Goal: Information Seeking & Learning: Learn about a topic

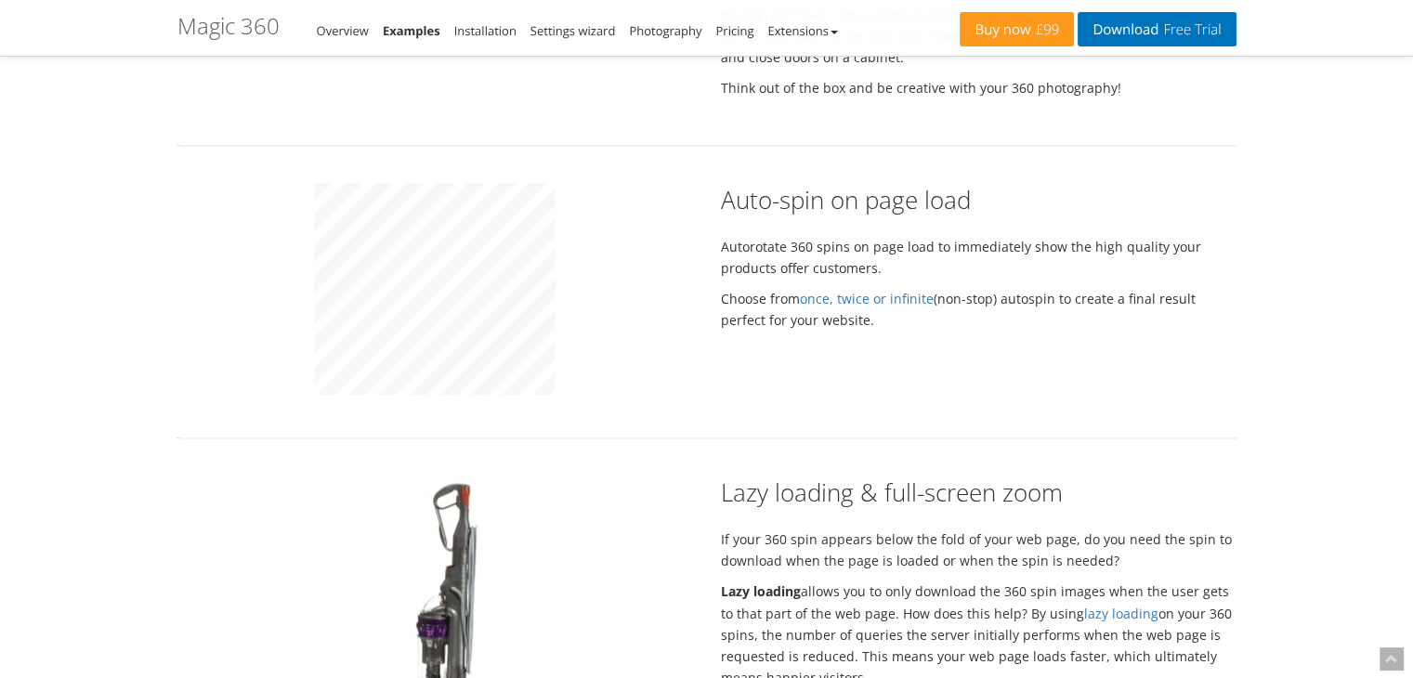
scroll to position [2939, 0]
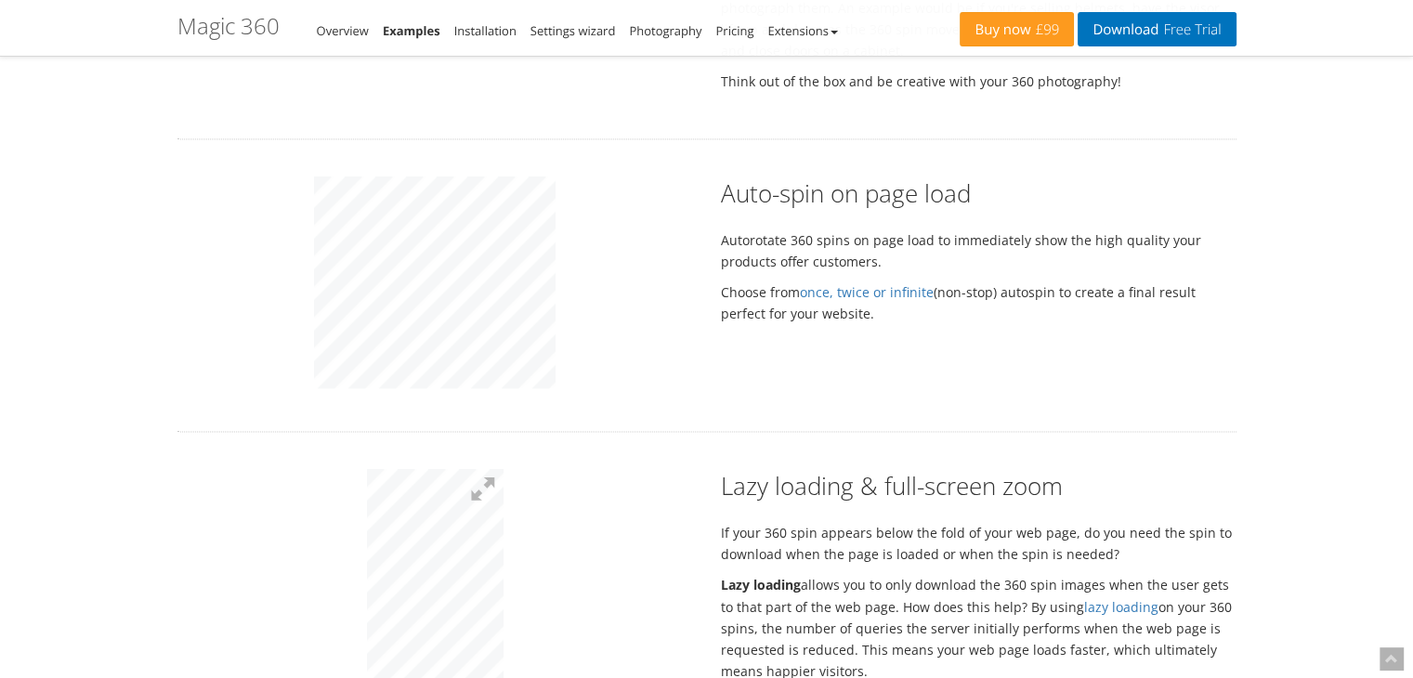
click at [592, 284] on div at bounding box center [436, 285] width 544 height 217
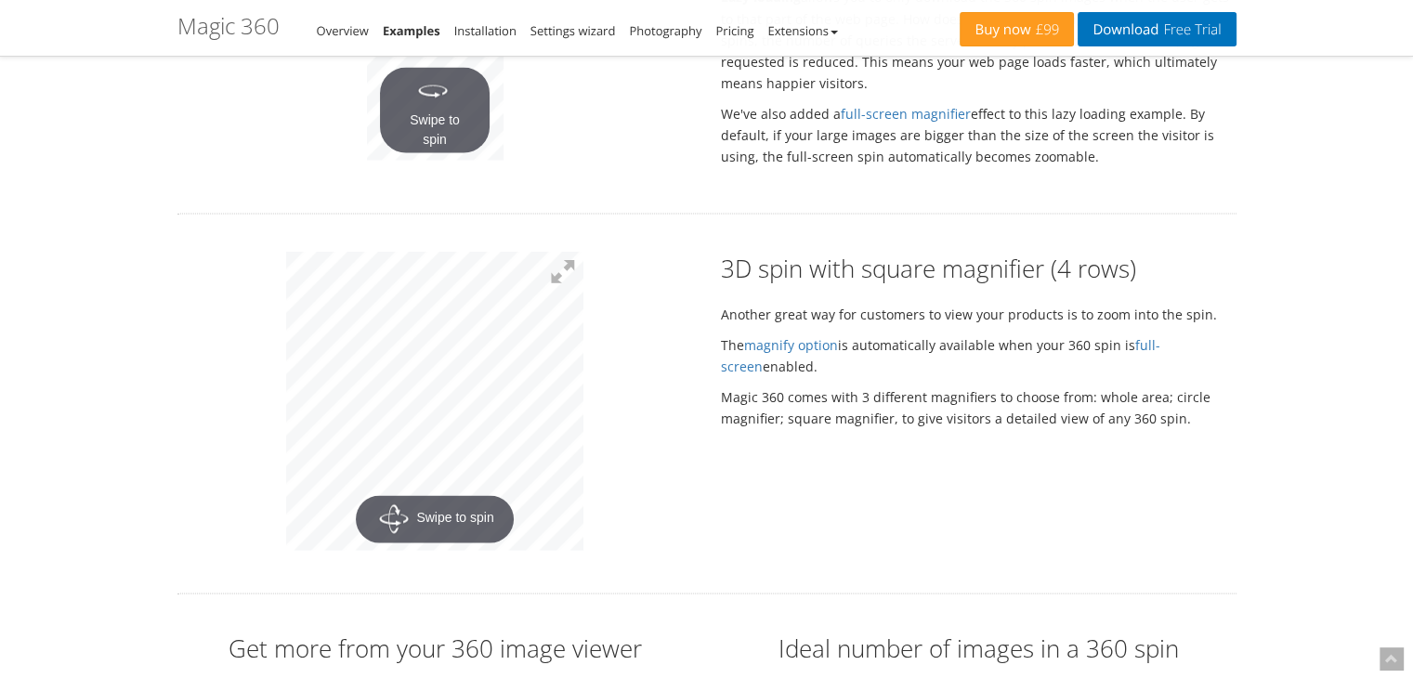
scroll to position [3594, 0]
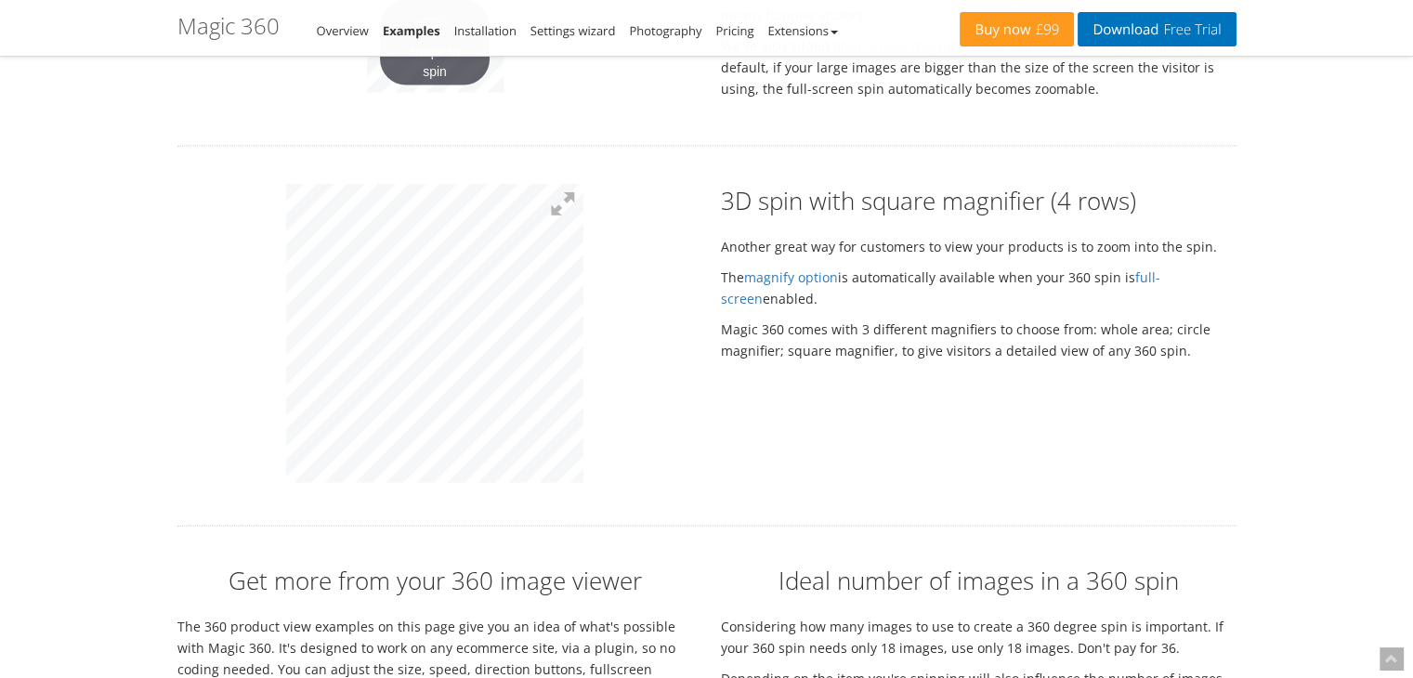
click at [277, 309] on div at bounding box center [436, 336] width 544 height 305
click at [383, 328] on div at bounding box center [436, 336] width 544 height 305
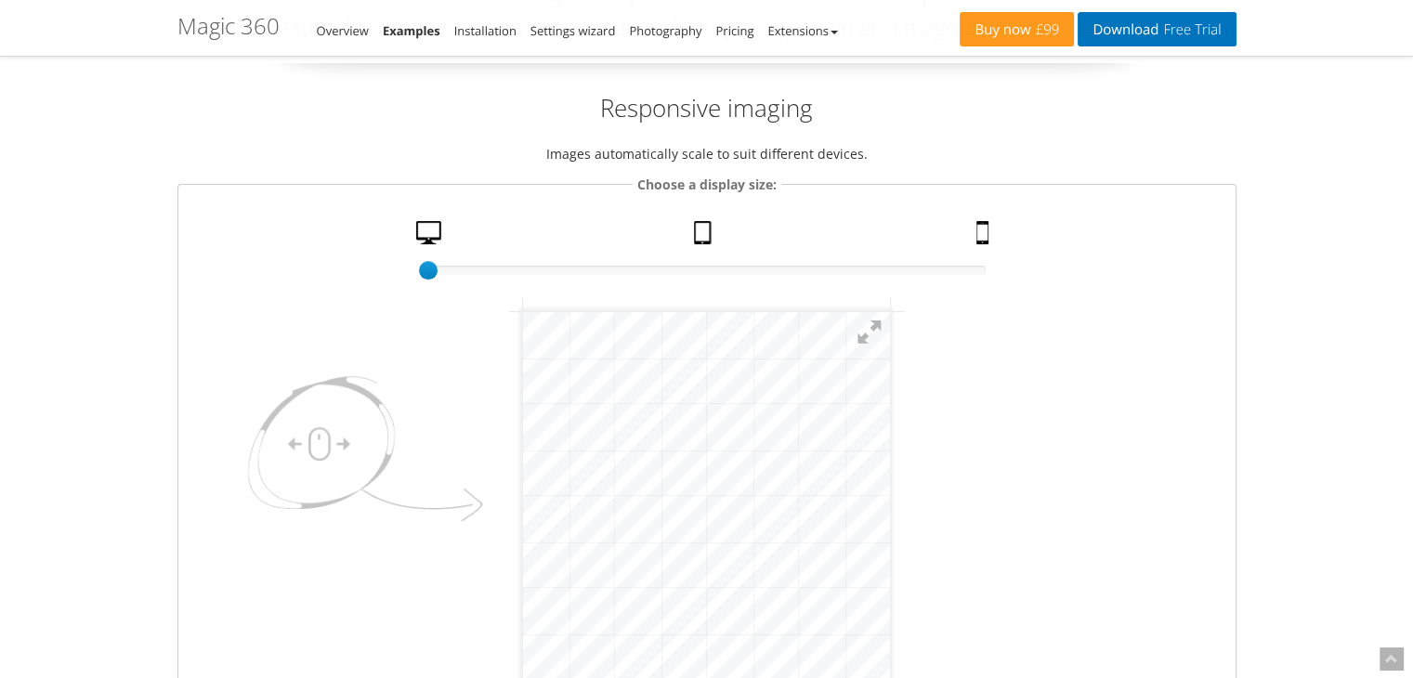
scroll to position [156, 0]
click at [700, 236] on link "Tablet" at bounding box center [705, 237] width 37 height 33
click at [845, 391] on html "mgctlbxN$M360 mgctlbxV$4.6.13 mgctlbxL$M" at bounding box center [707, 496] width 276 height 276
click at [982, 219] on fieldset "Choose a display size: 75% size 50 Desktop Tablet Mobile" at bounding box center [706, 446] width 1059 height 544
click at [980, 236] on link "Mobile" at bounding box center [985, 237] width 32 height 33
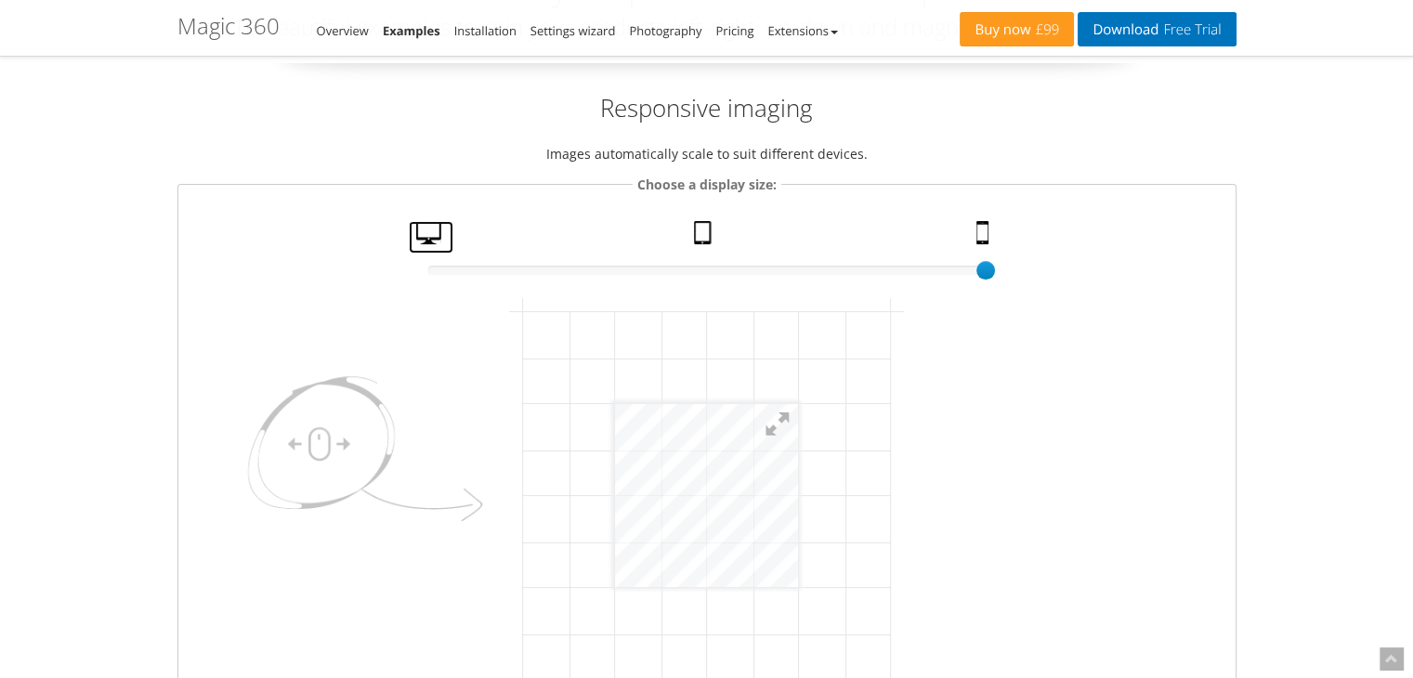
click at [421, 231] on link "Desktop" at bounding box center [431, 237] width 45 height 33
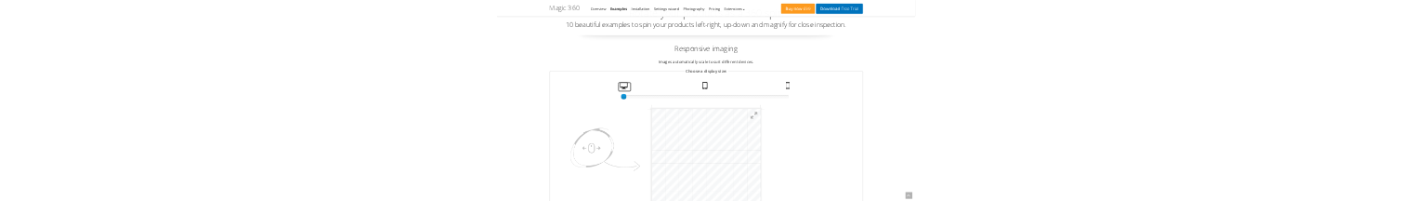
scroll to position [97, 0]
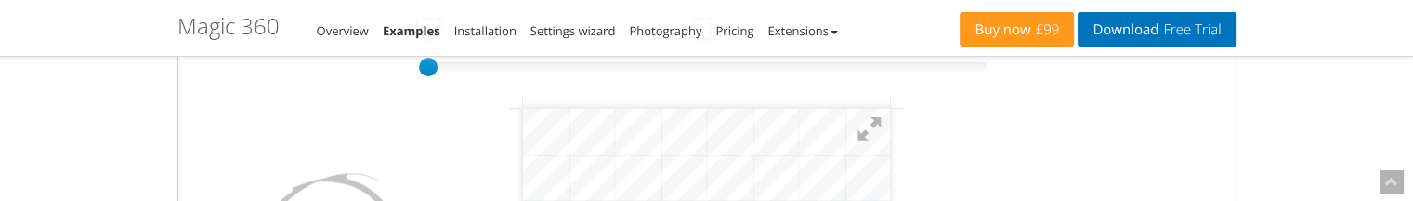
scroll to position [364, 0]
